Goal: Transaction & Acquisition: Download file/media

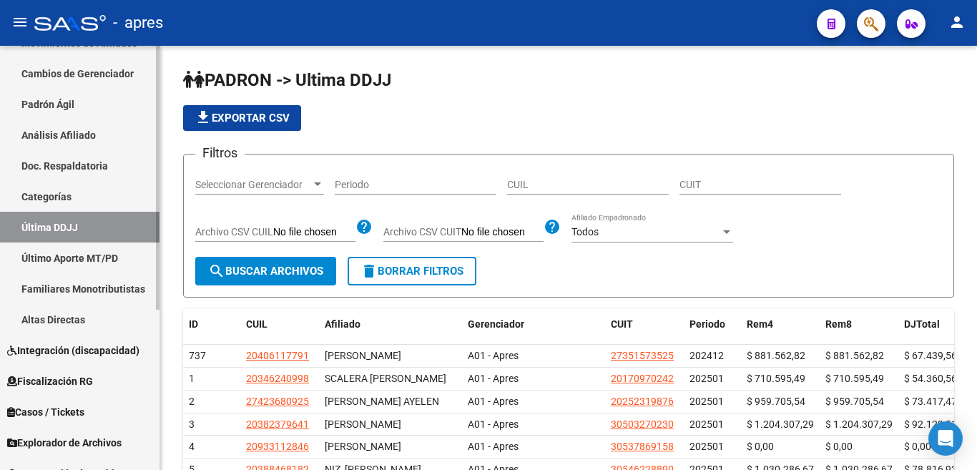
scroll to position [258, 0]
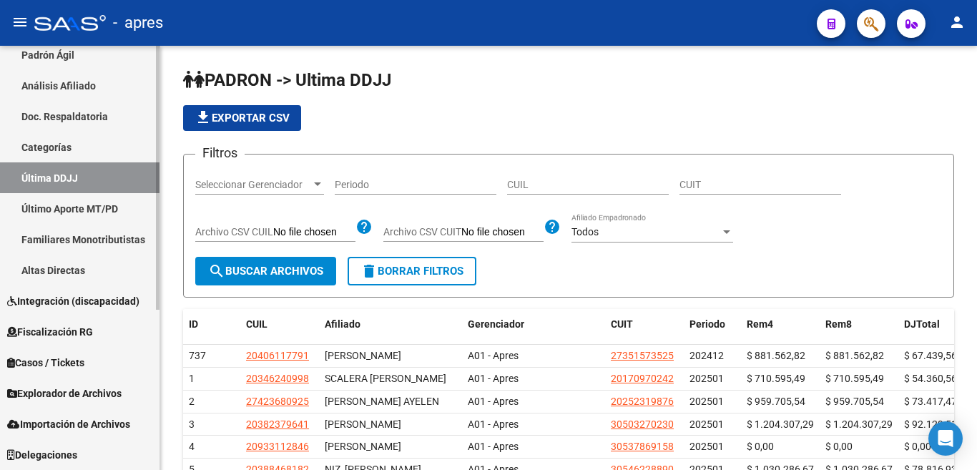
click at [155, 469] on html "menu - apres person Firma Express Inicio Calendario SSS Instructivos Contacto O…" at bounding box center [488, 235] width 977 height 470
click at [79, 394] on span "Explorador de Archivos" at bounding box center [64, 394] width 114 height 16
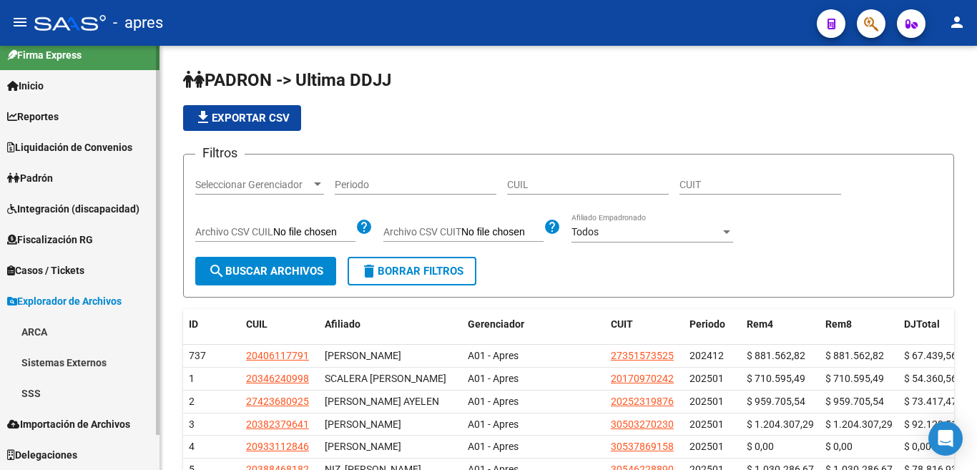
scroll to position [12, 0]
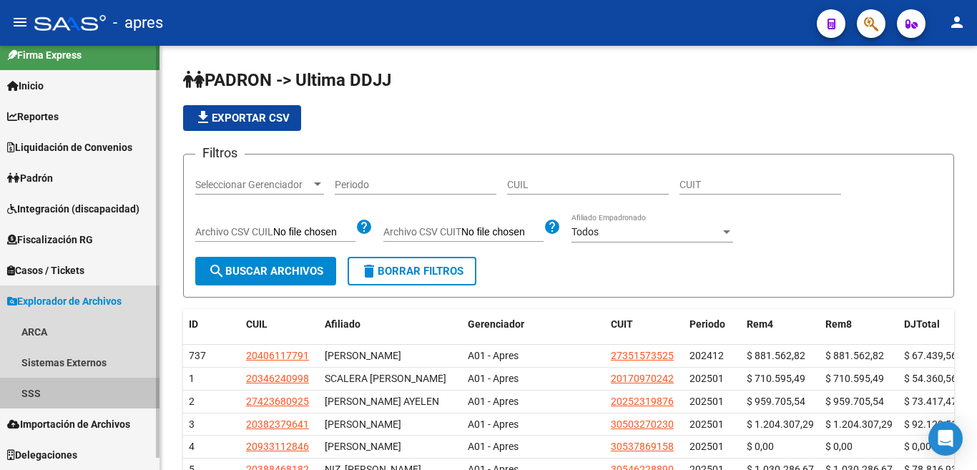
click at [34, 400] on link "SSS" at bounding box center [80, 393] width 160 height 31
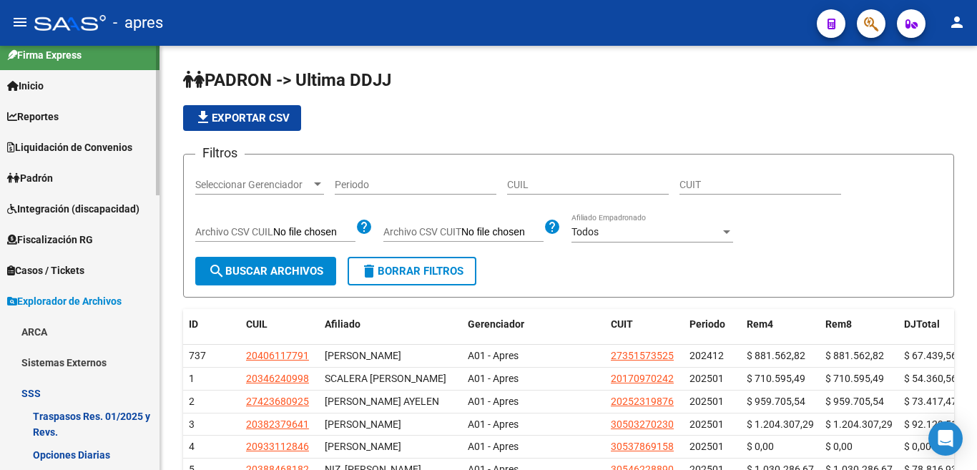
click at [63, 416] on link "Traspasos Res. 01/2025 y Revs." at bounding box center [80, 424] width 160 height 31
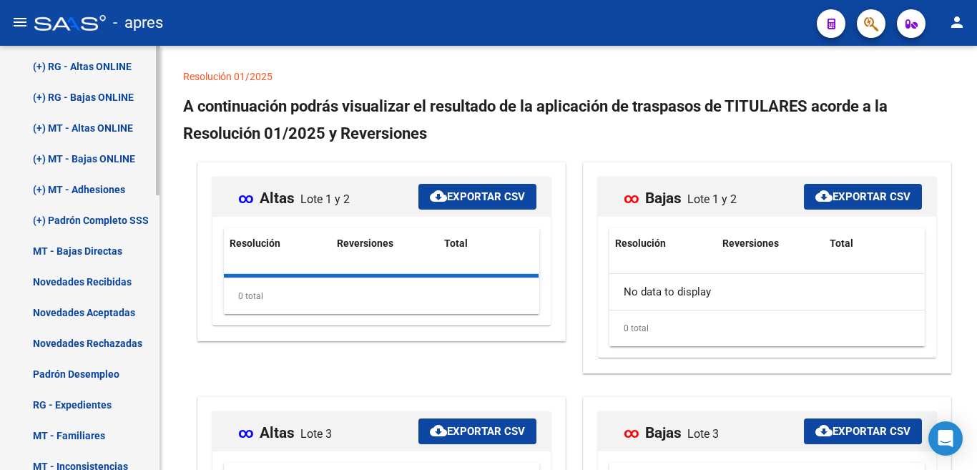
scroll to position [434, 0]
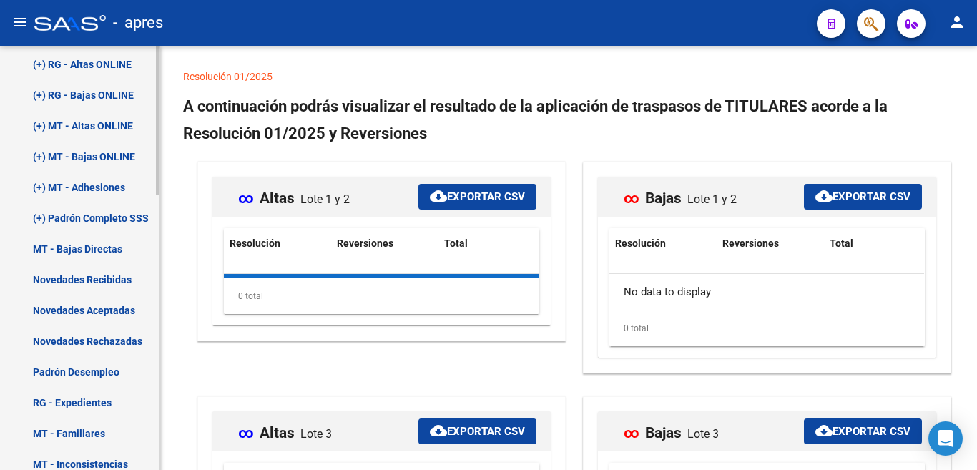
click at [161, 264] on mat-sidenav-container "Firma Express Inicio Calendario SSS Instructivos Contacto OS Reportes Ingresos …" at bounding box center [488, 258] width 977 height 424
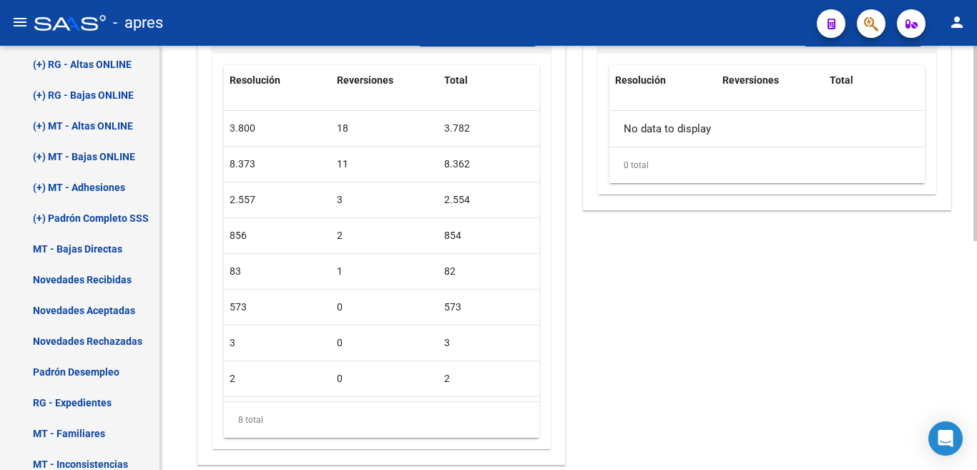
scroll to position [205, 0]
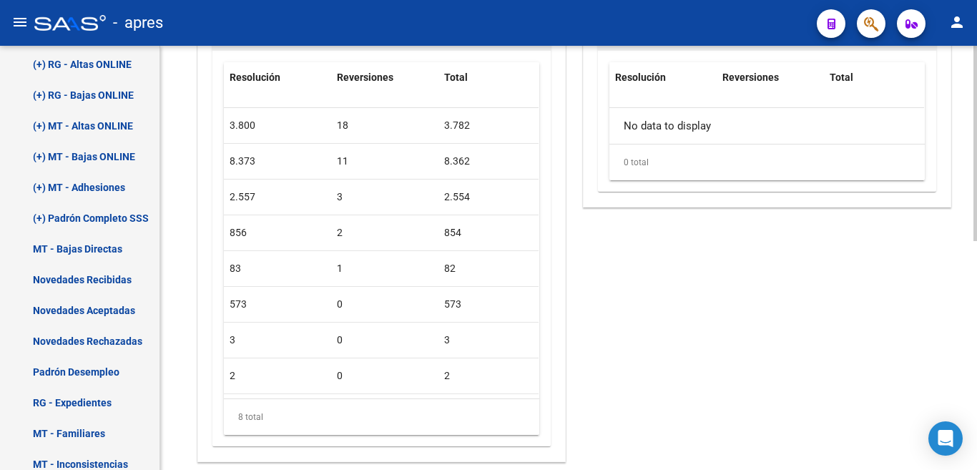
click at [977, 241] on div at bounding box center [976, 143] width 4 height 195
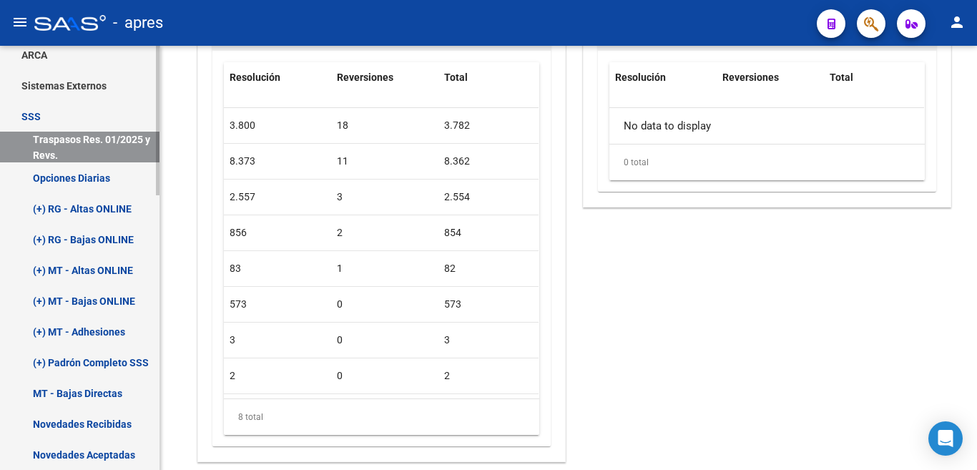
scroll to position [279, 0]
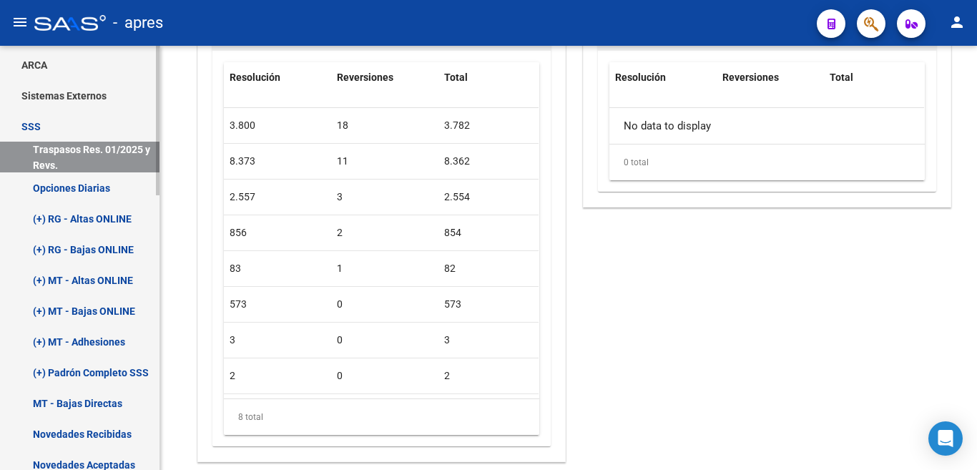
click at [157, 195] on div at bounding box center [158, 121] width 4 height 150
click at [70, 189] on link "Opciones Diarias" at bounding box center [80, 187] width 160 height 31
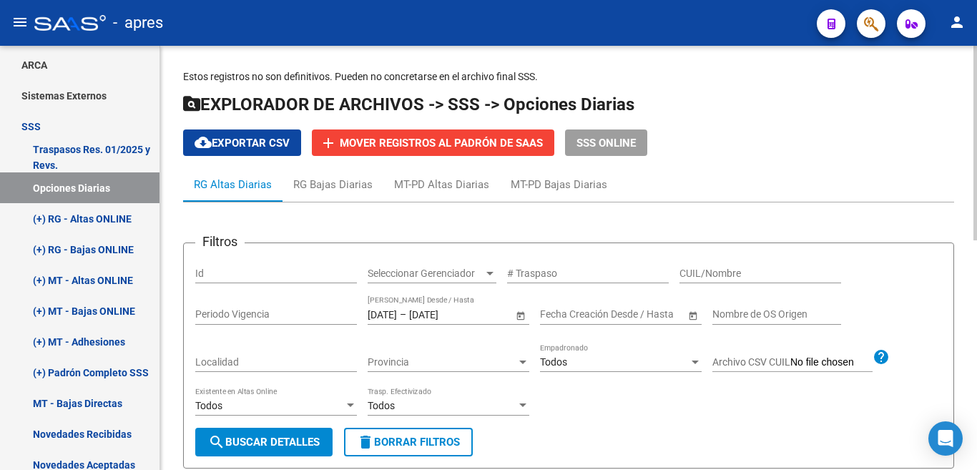
click at [231, 142] on span "cloud_download Exportar CSV" at bounding box center [242, 143] width 95 height 13
